Goal: Task Accomplishment & Management: Complete application form

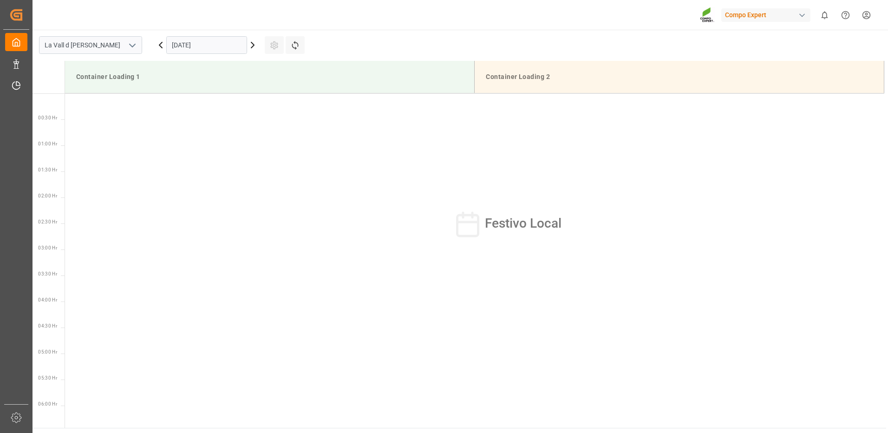
scroll to position [380, 0]
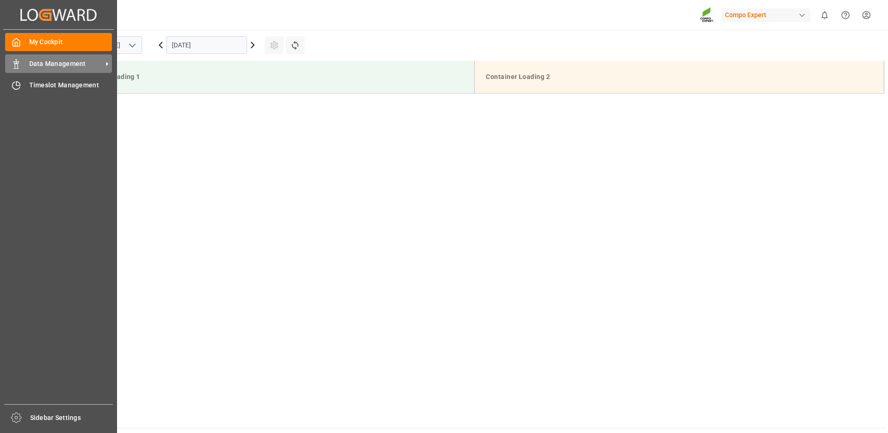
click at [27, 62] on div "Data Management Data Management" at bounding box center [58, 63] width 107 height 18
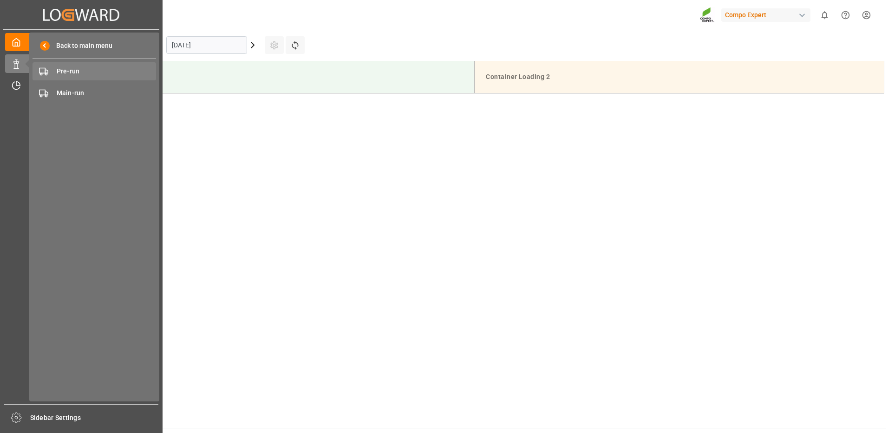
click at [87, 66] on span "Pre-run" at bounding box center [107, 71] width 100 height 10
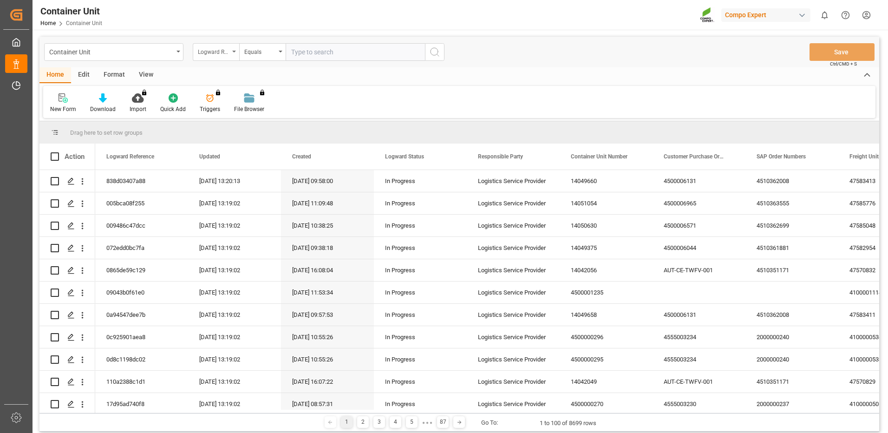
click at [216, 51] on div "Logward Reference" at bounding box center [214, 51] width 32 height 11
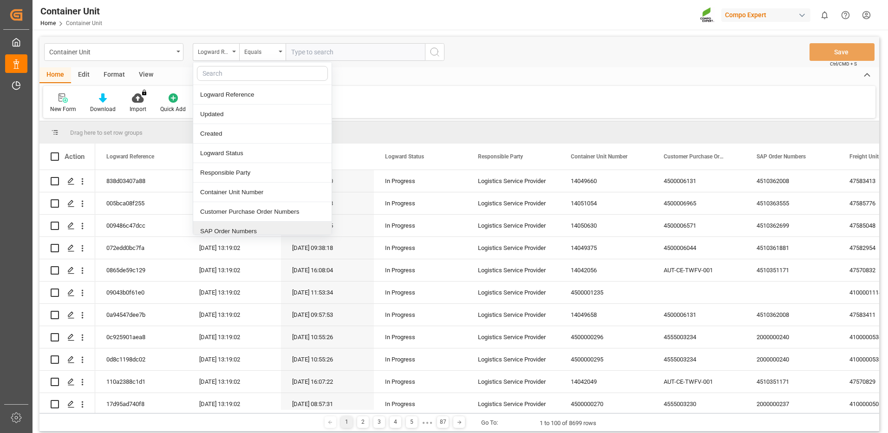
drag, startPoint x: 229, startPoint y: 232, endPoint x: 273, endPoint y: 112, distance: 127.7
click at [229, 229] on div "SAP Order Numbers" at bounding box center [262, 232] width 138 height 20
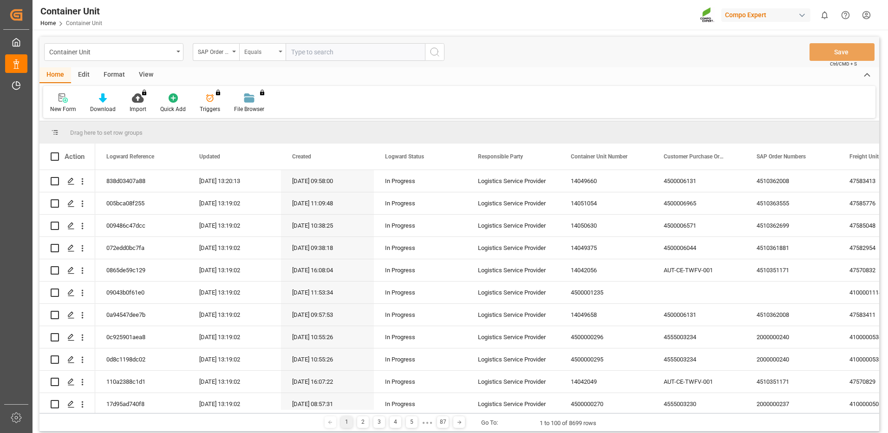
click at [270, 53] on div "Equals" at bounding box center [260, 51] width 32 height 11
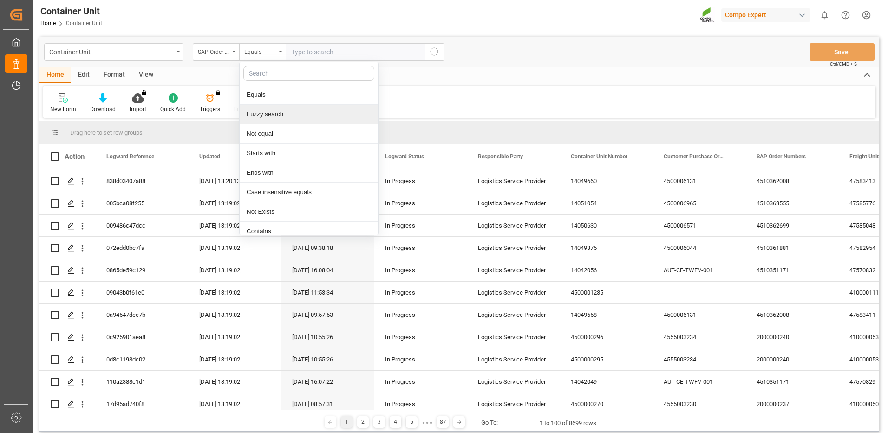
click at [278, 119] on div "Fuzzy search" at bounding box center [309, 115] width 138 height 20
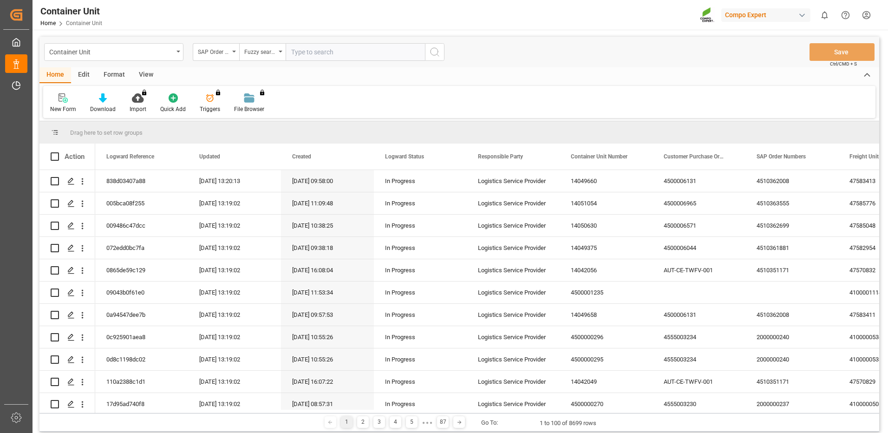
click at [329, 59] on input "text" at bounding box center [355, 52] width 139 height 18
paste input "4510364914"
type input "4510364914"
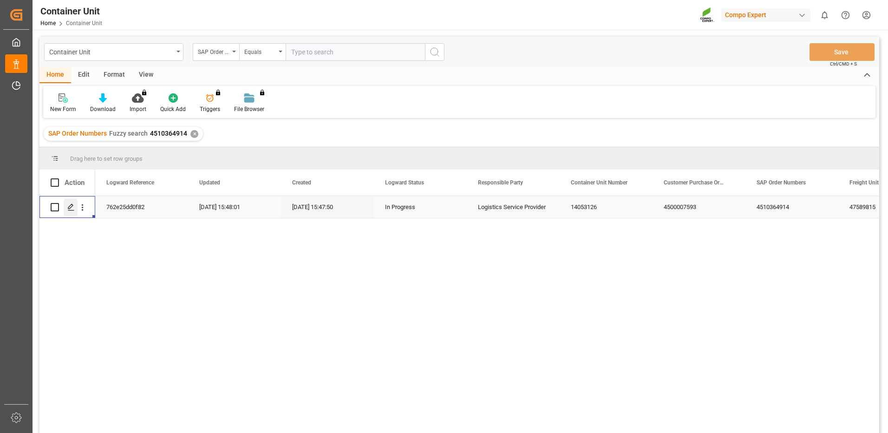
click at [70, 207] on icon "Press SPACE to select this row." at bounding box center [70, 206] width 7 height 7
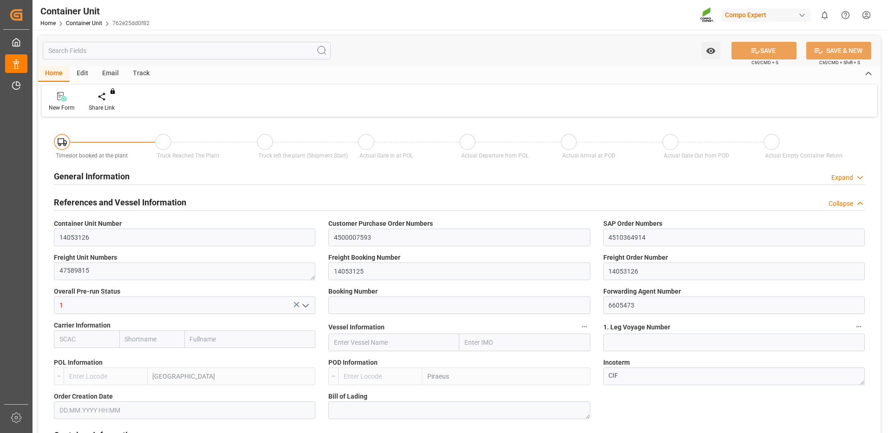
type input "ESVLC"
type input "GRPIR"
type input "7"
type input "0"
type input "8"
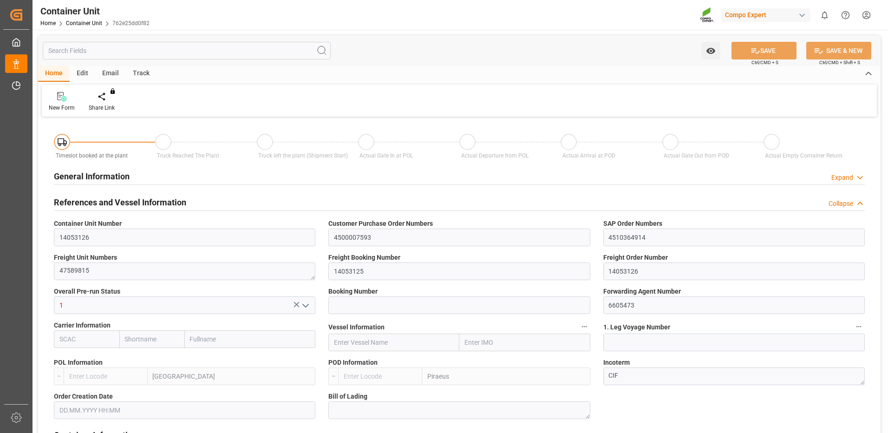
type input "0"
type input "10"
type input "12192"
type input "[DATE] 15:47"
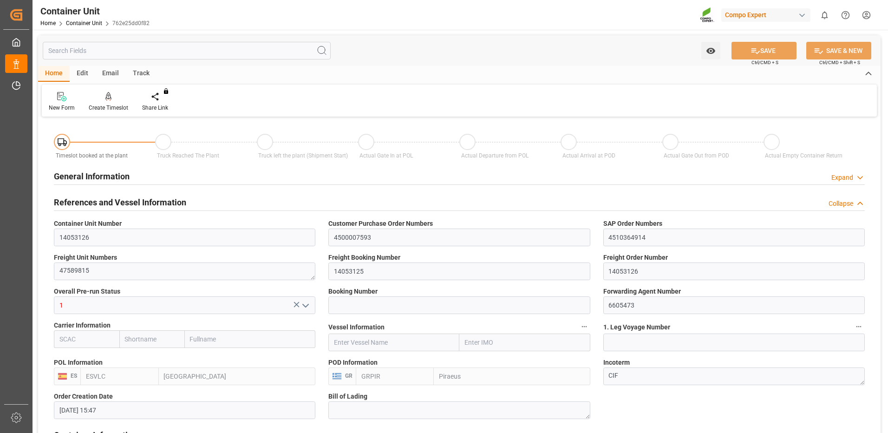
type input "[DATE]"
click at [107, 100] on icon at bounding box center [108, 96] width 7 height 9
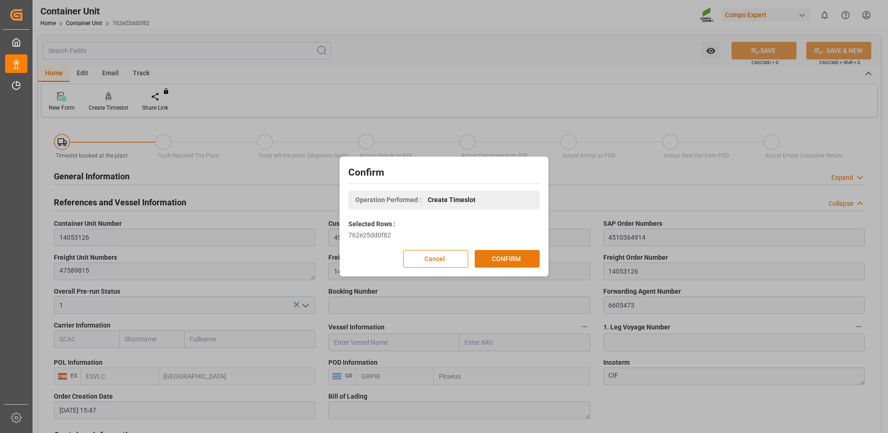
click at [529, 255] on button "CONFIRM" at bounding box center [507, 259] width 65 height 18
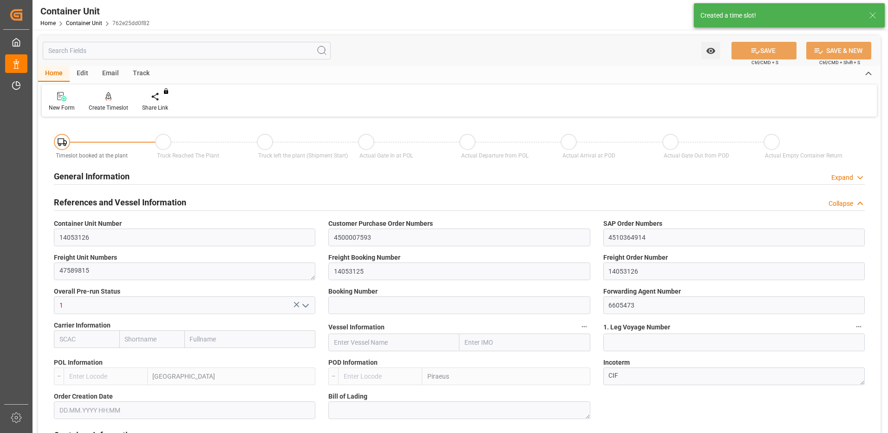
type input "ESVLC"
type input "GRPIR"
type input "7"
type input "0"
type input "8"
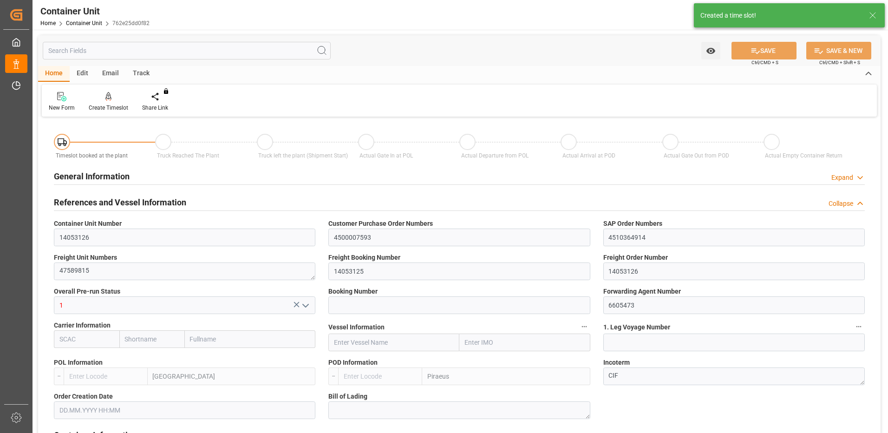
type input "0"
type input "10"
type input "12192"
type input "[DATE] 15:47"
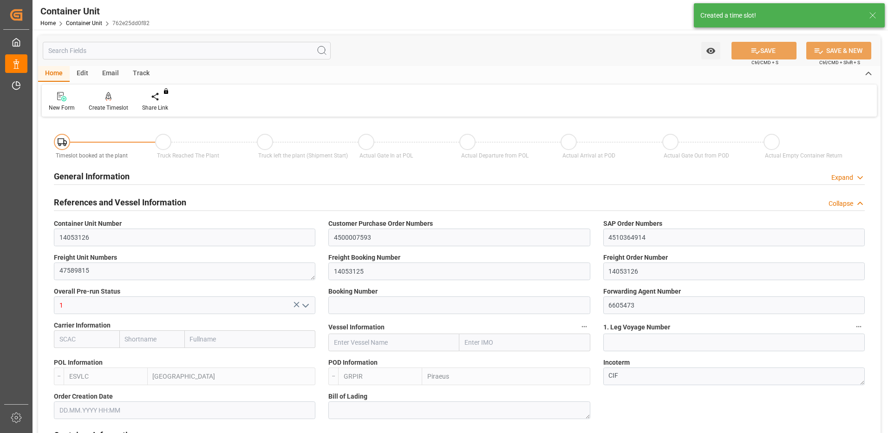
type input "[DATE]"
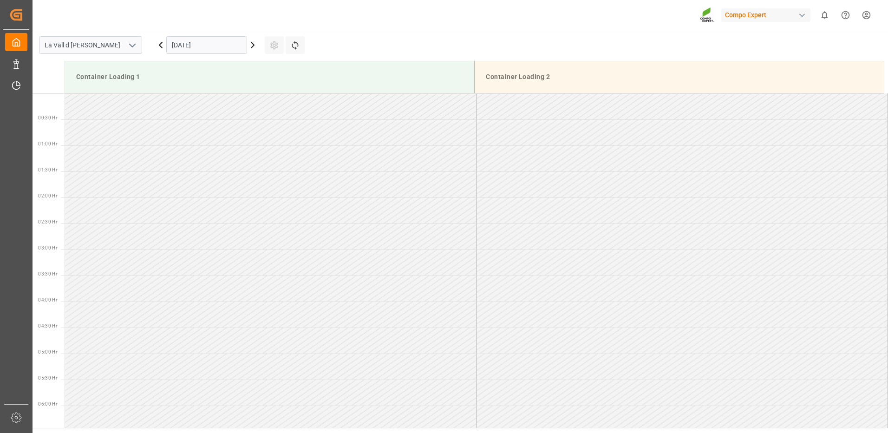
scroll to position [618, 0]
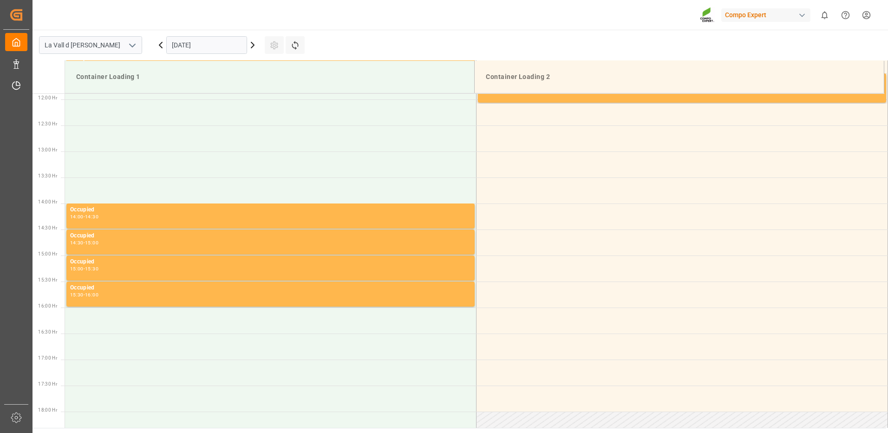
click at [200, 48] on input "[DATE]" at bounding box center [206, 45] width 81 height 18
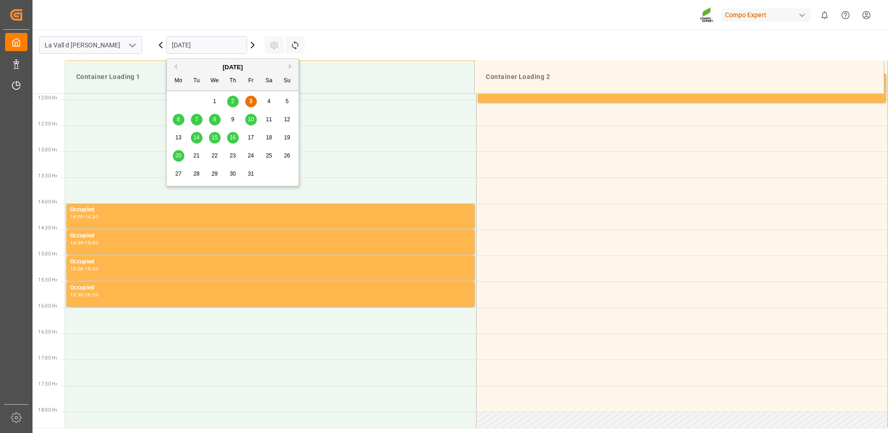
click at [235, 136] on span "16" at bounding box center [232, 137] width 6 height 7
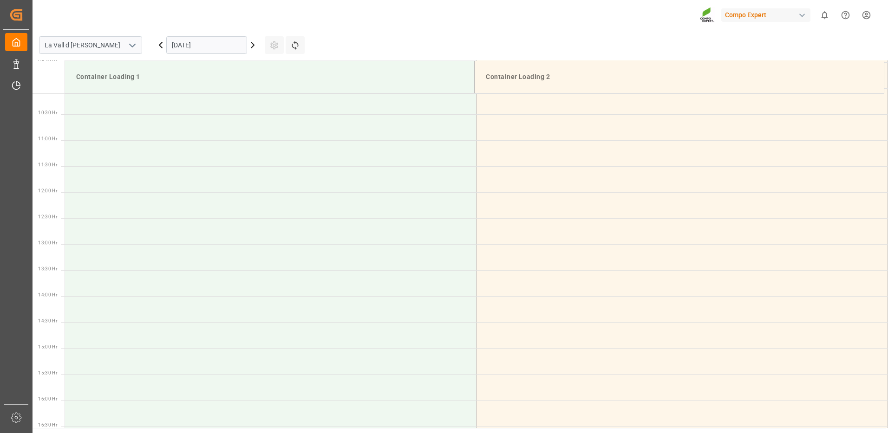
scroll to position [386, 0]
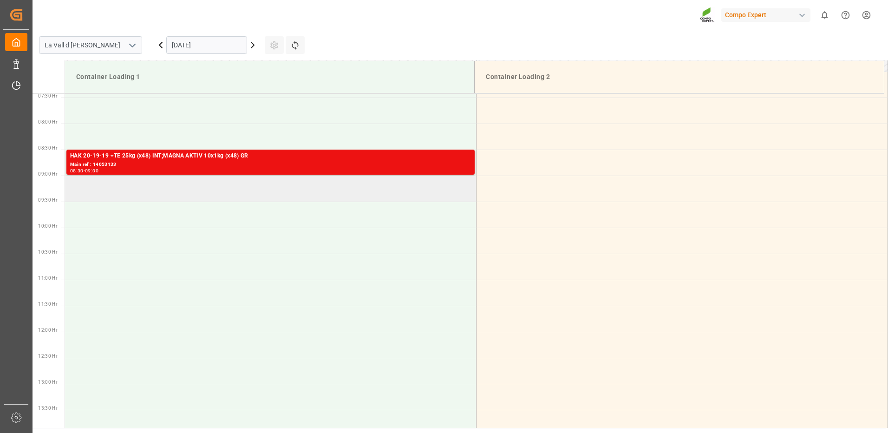
click at [159, 193] on td at bounding box center [271, 189] width 412 height 26
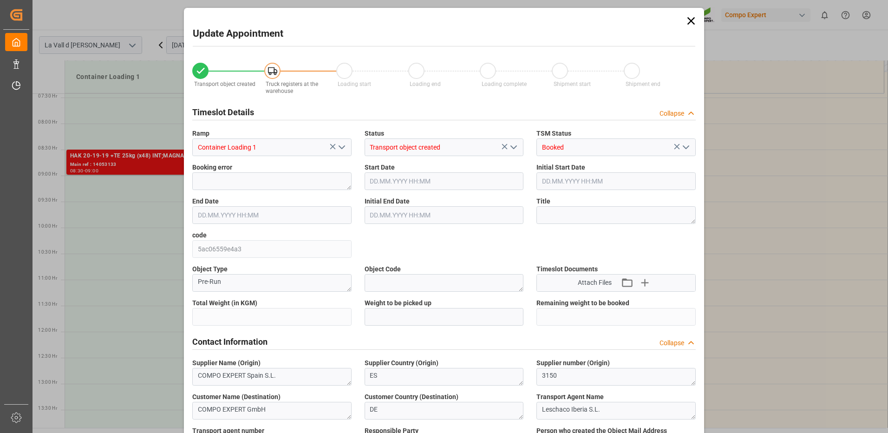
type input "12192"
type input "10"
type input "16.10.2025 09:00"
type input "16.10.2025 09:30"
type input "[DATE] 15:47"
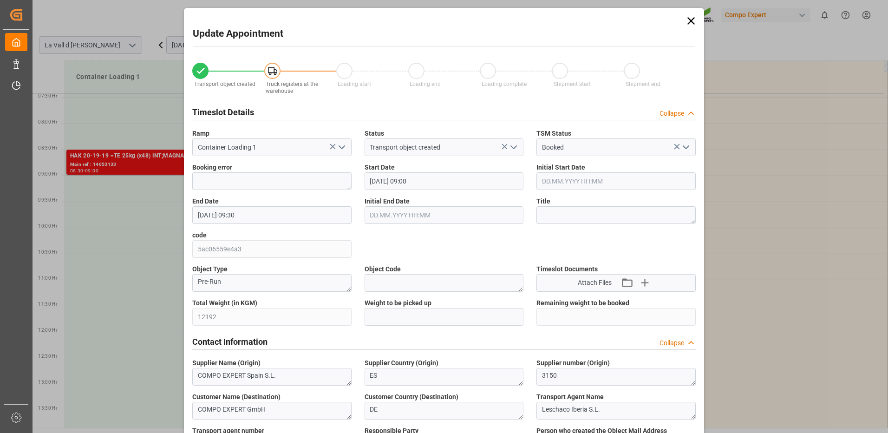
type input "[DATE] 13:24"
drag, startPoint x: 401, startPoint y: 314, endPoint x: 381, endPoint y: 313, distance: 20.0
click at [401, 314] on input "text" at bounding box center [444, 317] width 159 height 18
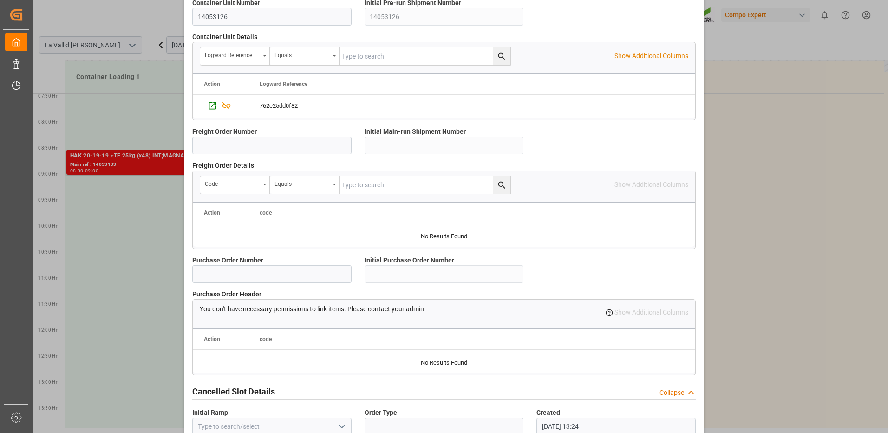
scroll to position [792, 0]
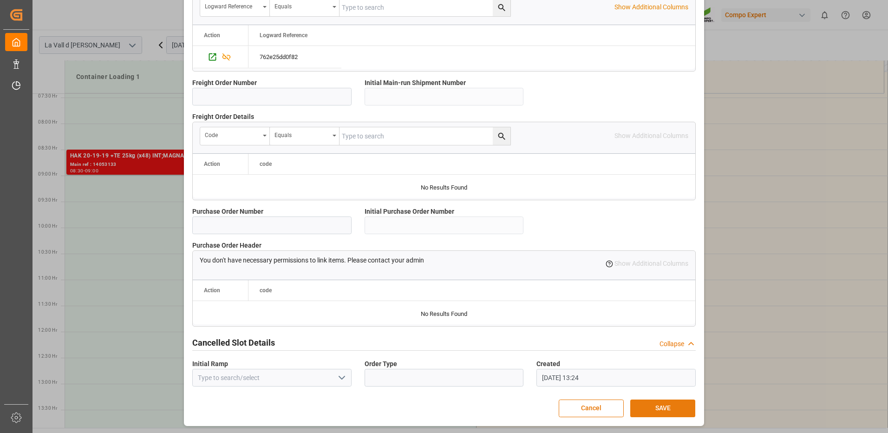
type input "19192"
click at [664, 408] on button "SAVE" at bounding box center [662, 408] width 65 height 18
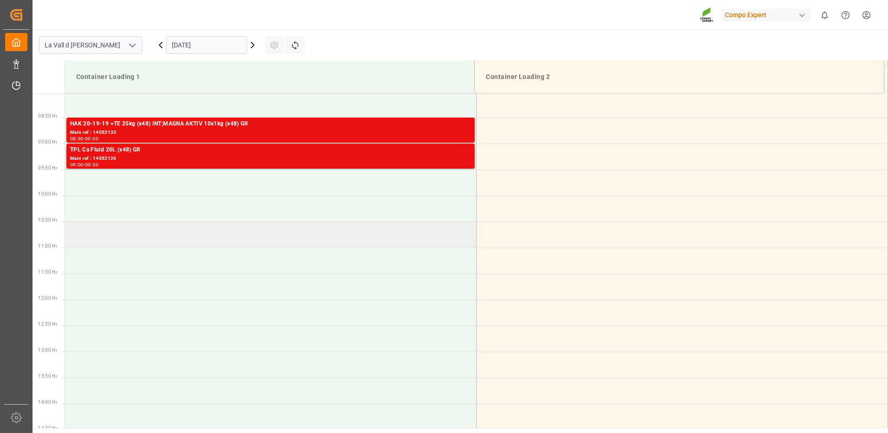
scroll to position [372, 0]
